Goal: Task Accomplishment & Management: Manage account settings

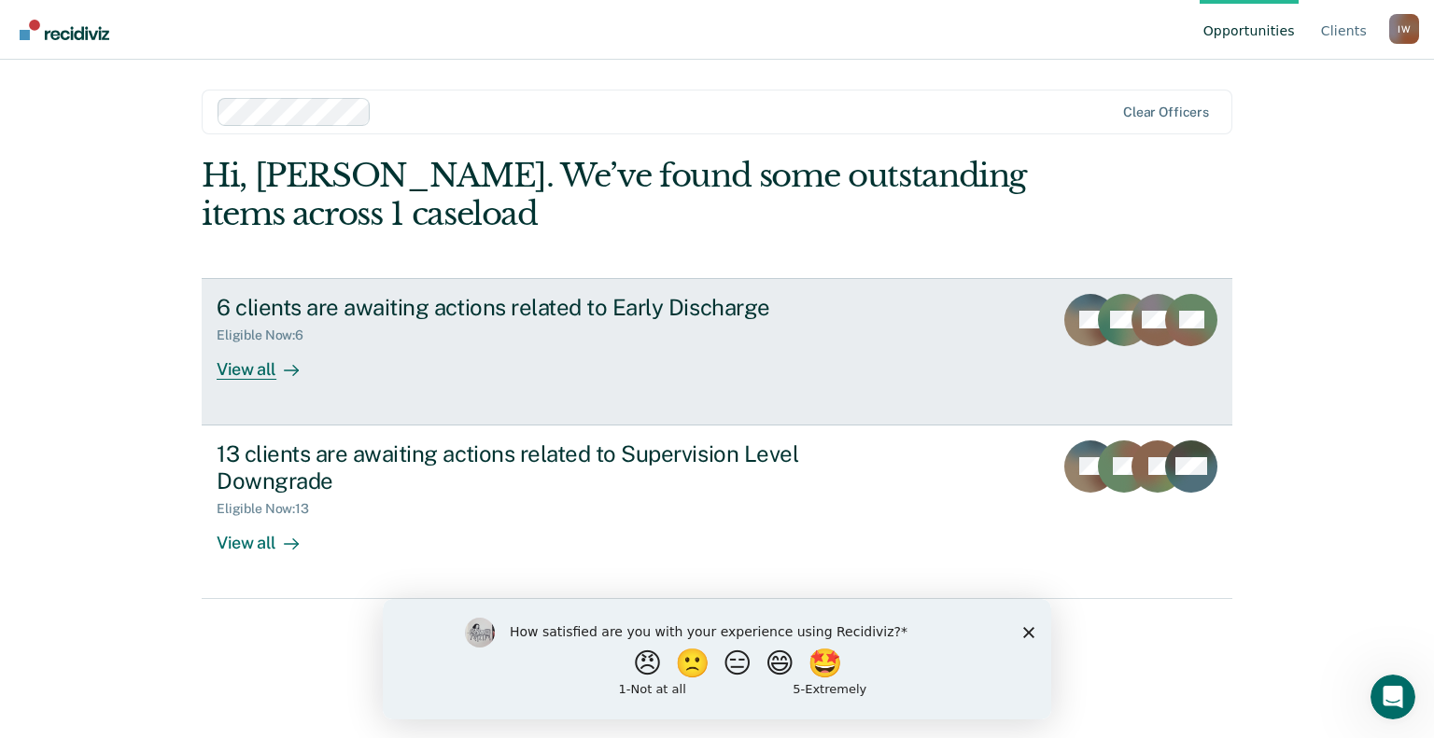
click at [252, 362] on div "View all" at bounding box center [269, 362] width 105 height 36
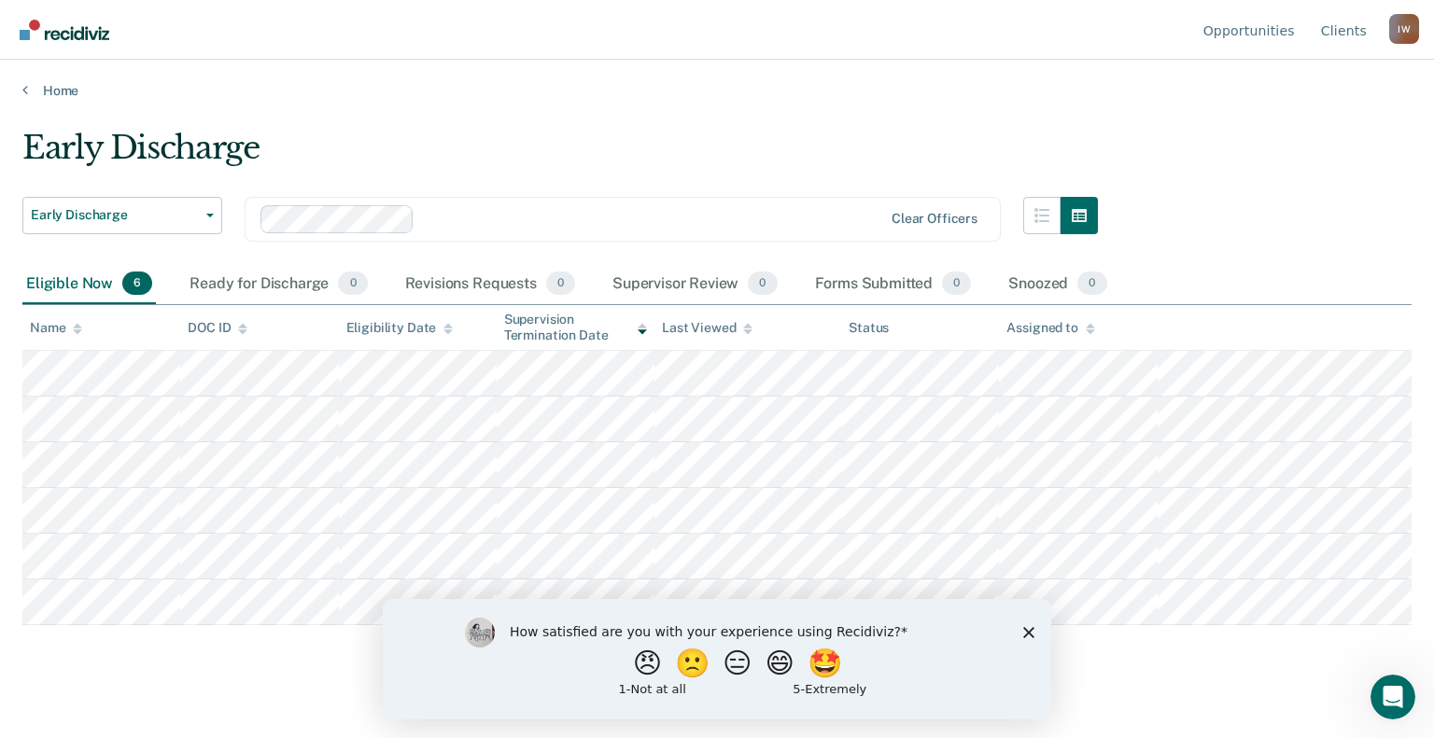
click at [1028, 629] on icon "Close survey" at bounding box center [1028, 631] width 11 height 11
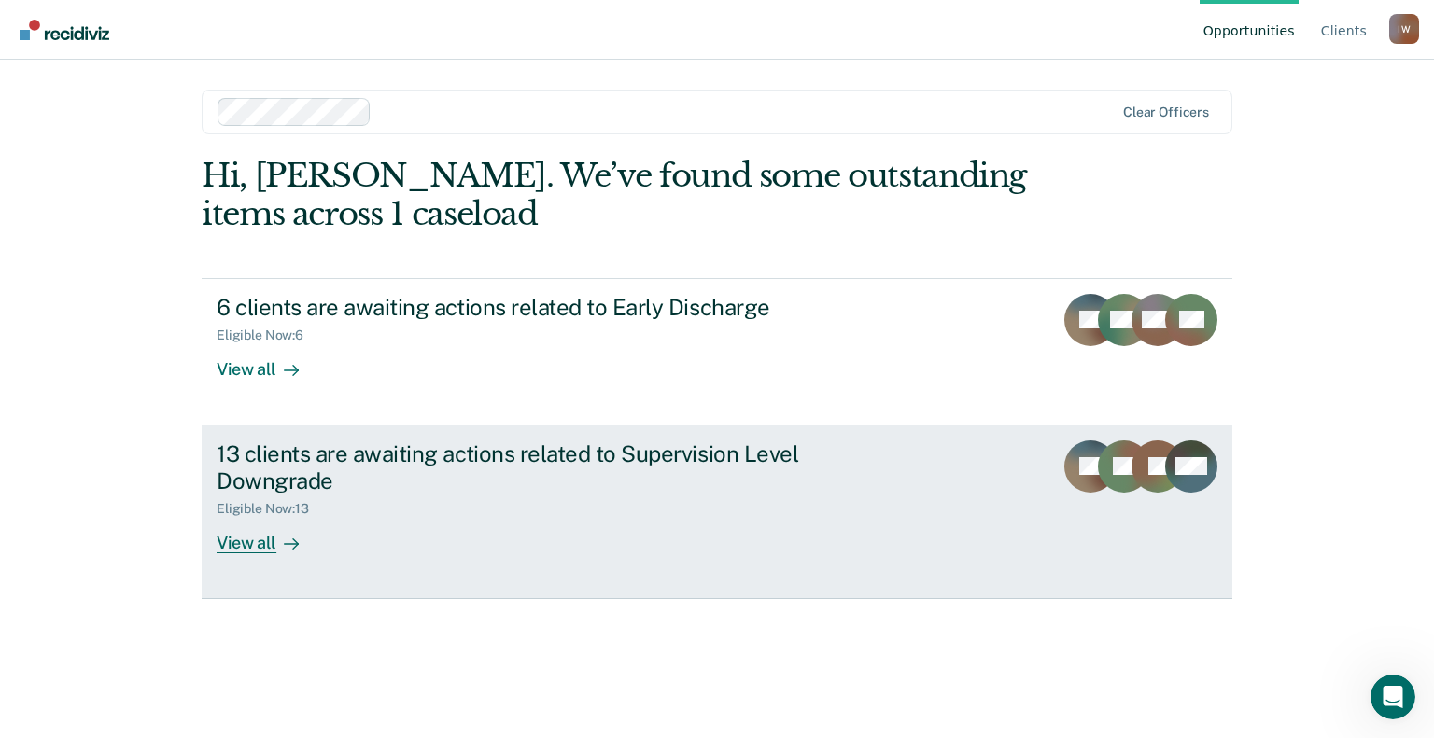
click at [456, 480] on div "13 clients are awaiting actions related to Supervision Level Downgrade" at bounding box center [544, 468] width 655 height 54
